Goal: Information Seeking & Learning: Learn about a topic

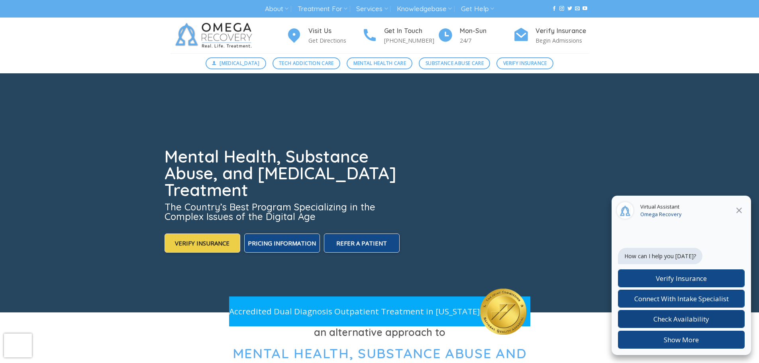
click at [695, 317] on span "Check Availability" at bounding box center [681, 318] width 56 height 9
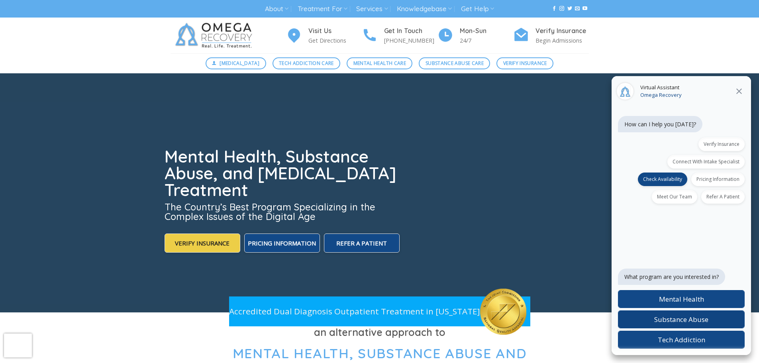
click at [695, 312] on label "Substance Abuse" at bounding box center [681, 319] width 127 height 18
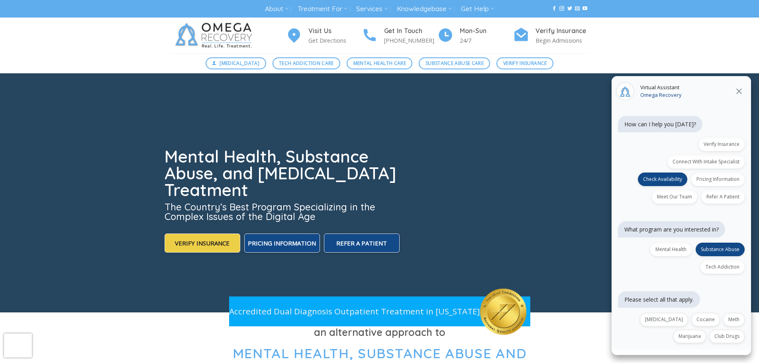
scroll to position [23, 0]
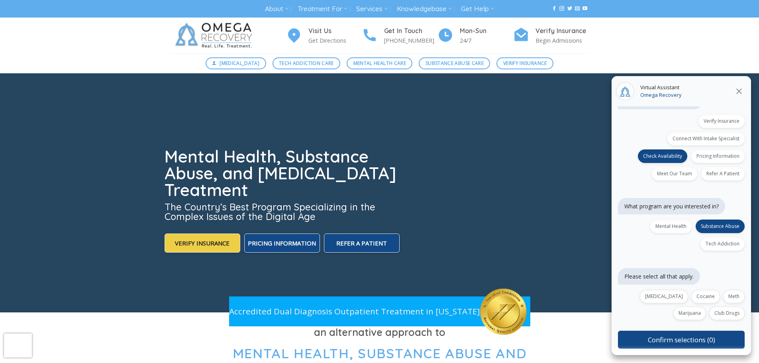
click at [737, 92] on icon at bounding box center [739, 91] width 10 height 10
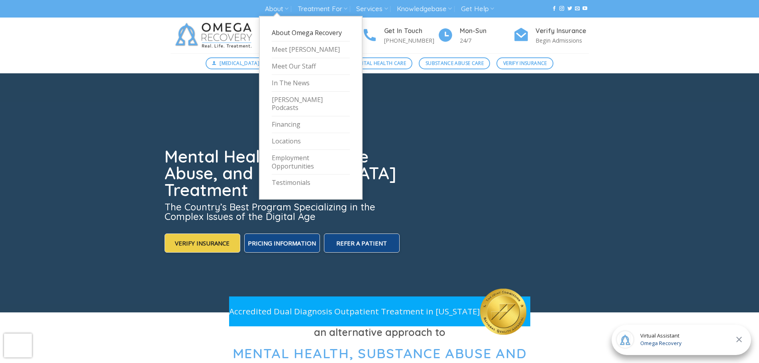
click at [284, 35] on link "About Omega Recovery" at bounding box center [311, 33] width 78 height 17
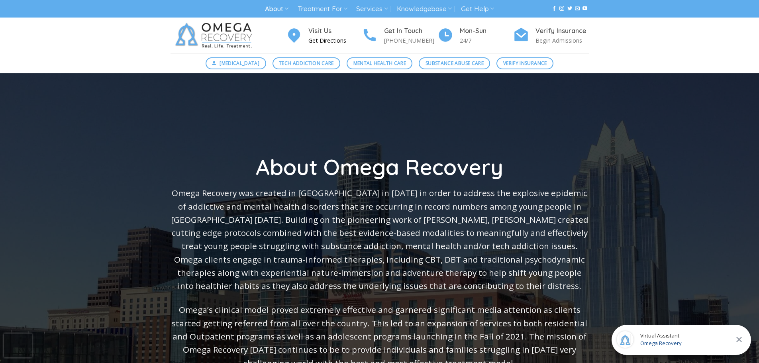
click at [317, 32] on h4 "Visit Us" at bounding box center [334, 31] width 53 height 10
